Goal: Task Accomplishment & Management: Manage account settings

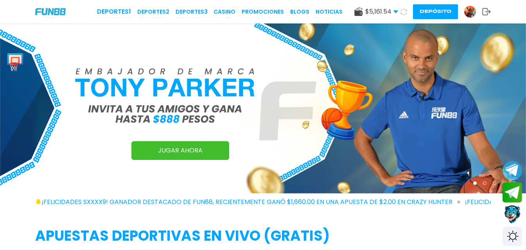
click at [433, 12] on button "Depósito" at bounding box center [435, 11] width 45 height 15
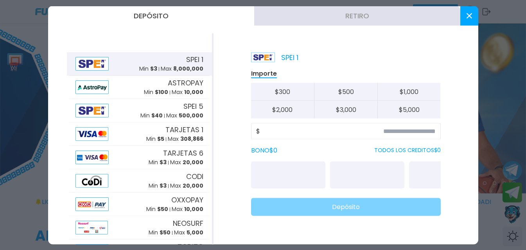
click at [347, 10] on button "Retiro" at bounding box center [357, 16] width 206 height 20
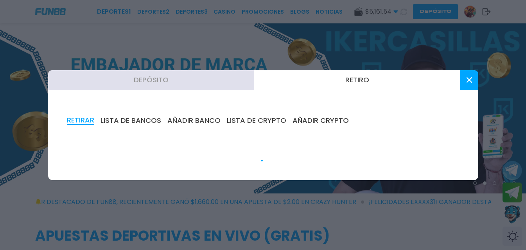
click at [198, 118] on button "AÑADIR BANCO" at bounding box center [193, 120] width 53 height 9
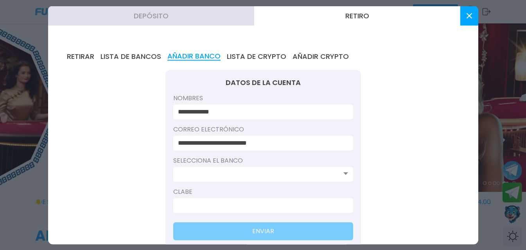
click at [115, 54] on button "LISTA DE BANCOS" at bounding box center [130, 56] width 61 height 9
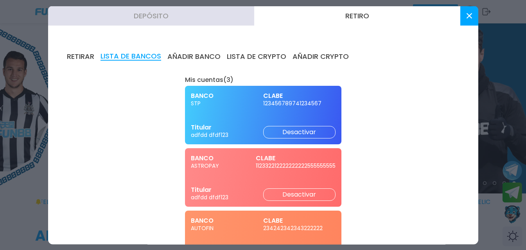
click at [248, 177] on div "BANCO ASTROPAY CLABE 112332212222222222555555555 Titular adfdd dfdf123 Desactiv…" at bounding box center [263, 177] width 156 height 59
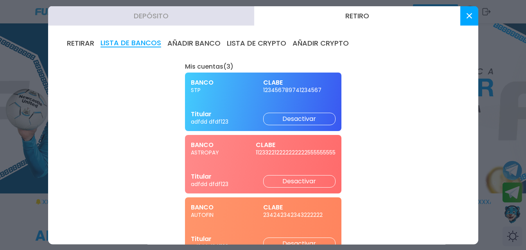
scroll to position [0, 0]
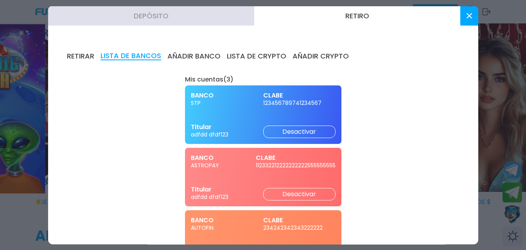
click at [463, 16] on button at bounding box center [469, 16] width 18 height 20
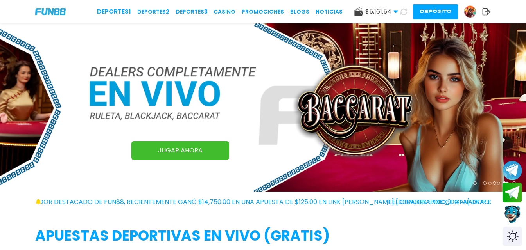
click at [437, 13] on button "Depósito" at bounding box center [435, 11] width 45 height 15
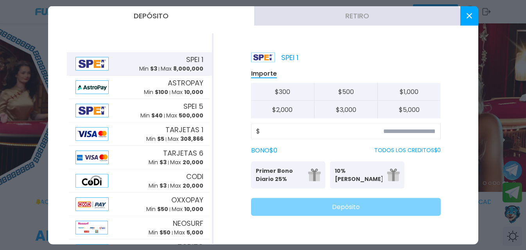
click at [395, 17] on button "Retiro" at bounding box center [357, 16] width 206 height 20
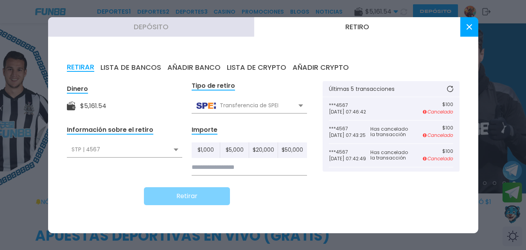
click at [184, 64] on button "AÑADIR BANCO" at bounding box center [193, 67] width 53 height 9
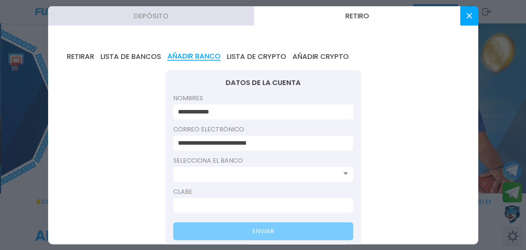
click at [147, 57] on button "LISTA DE BANCOS" at bounding box center [130, 56] width 61 height 9
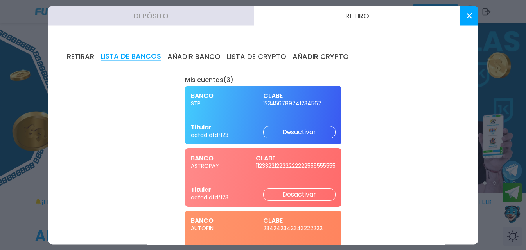
click at [472, 9] on button at bounding box center [469, 16] width 18 height 20
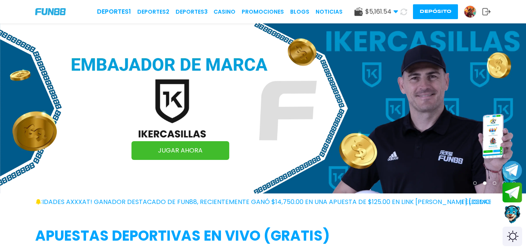
click at [422, 13] on button "Depósito" at bounding box center [435, 11] width 45 height 15
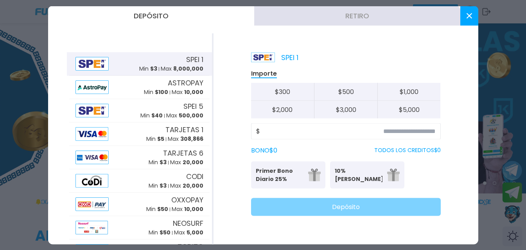
click at [331, 13] on button "Retiro" at bounding box center [357, 16] width 206 height 20
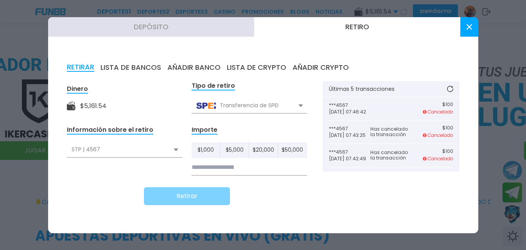
click at [473, 30] on button at bounding box center [469, 27] width 18 height 20
